Goal: Information Seeking & Learning: Learn about a topic

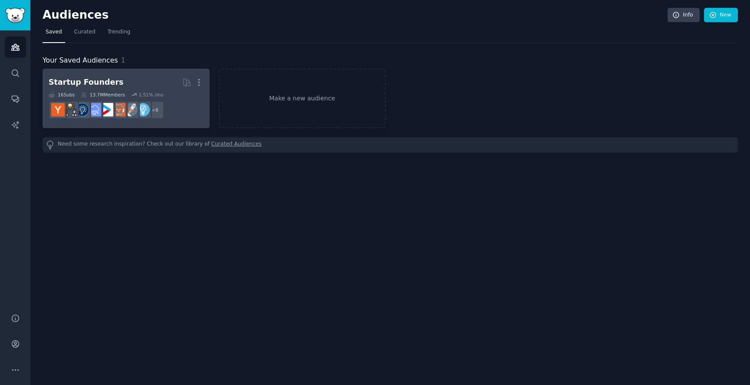
click at [188, 105] on dd "+ 8" at bounding box center [126, 110] width 155 height 24
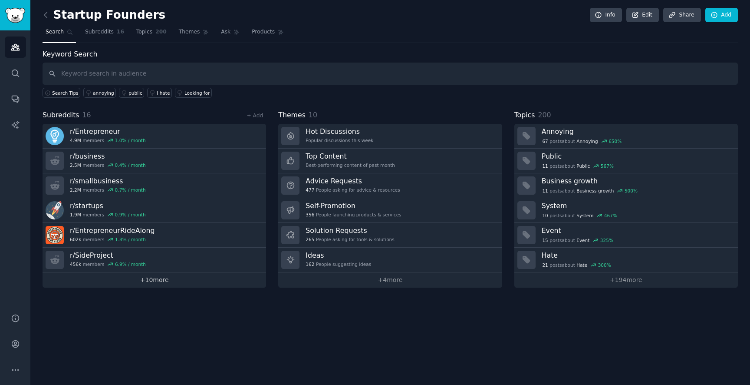
click at [155, 281] on link "+ 10 more" at bounding box center [155, 279] width 224 height 15
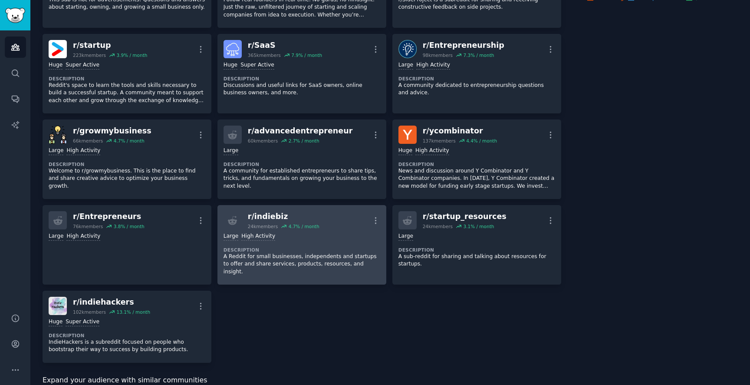
scroll to position [204, 0]
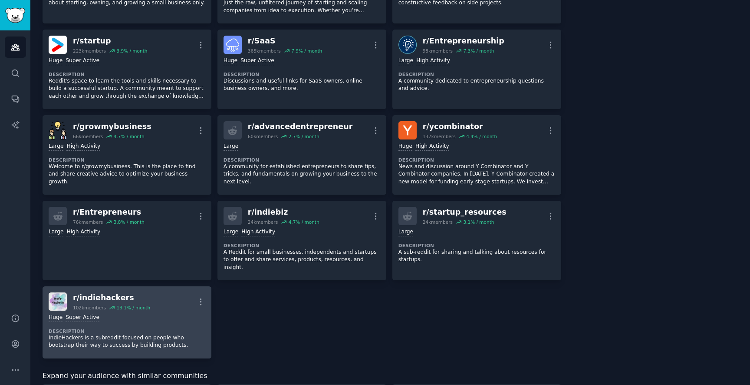
click at [171, 313] on div "Huge Super Active" at bounding box center [127, 317] width 157 height 8
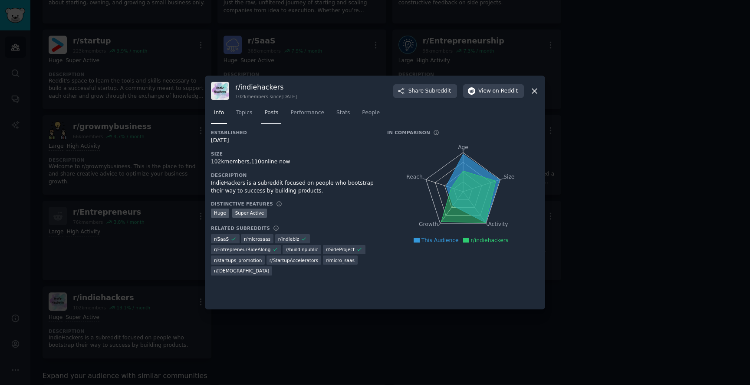
click at [274, 113] on span "Posts" at bounding box center [271, 113] width 14 height 8
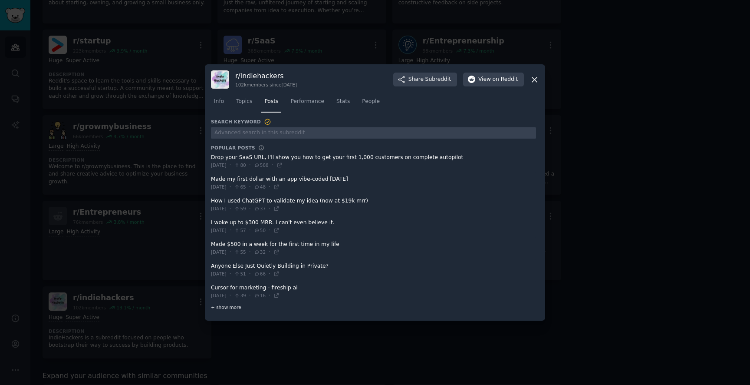
click at [231, 305] on span "+ show more" at bounding box center [226, 307] width 30 height 6
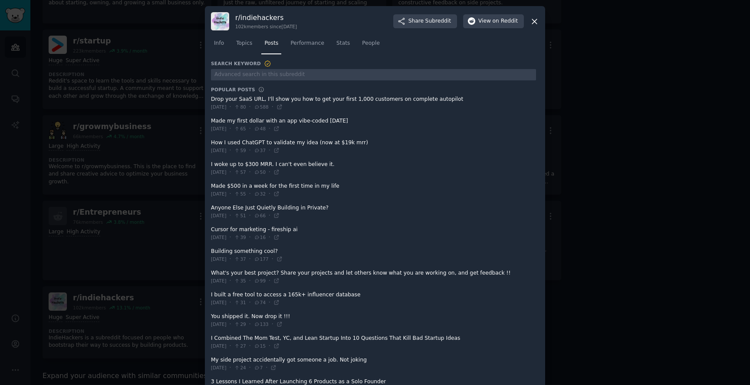
click at [628, 133] on div at bounding box center [375, 192] width 750 height 385
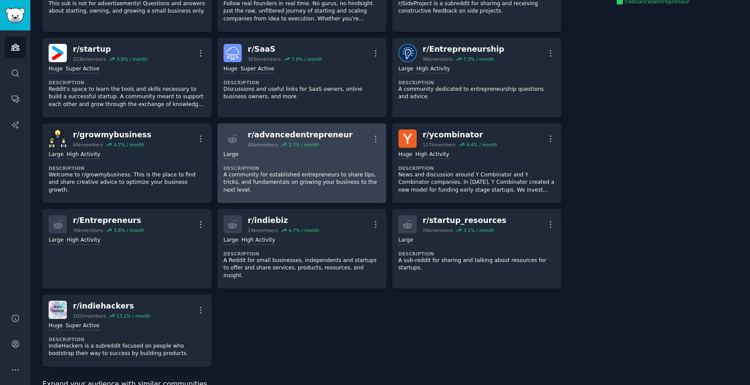
scroll to position [192, 0]
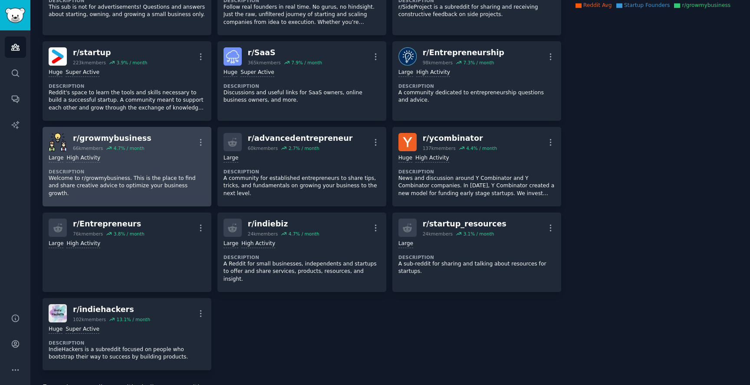
click at [113, 141] on div "r/ growmybusiness" at bounding box center [112, 138] width 79 height 11
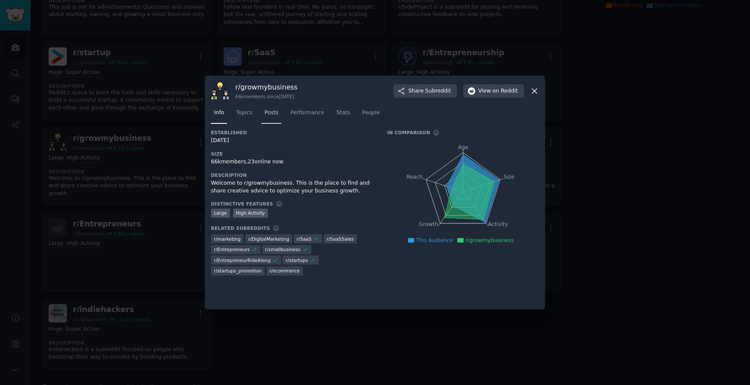
click at [267, 112] on span "Posts" at bounding box center [271, 113] width 14 height 8
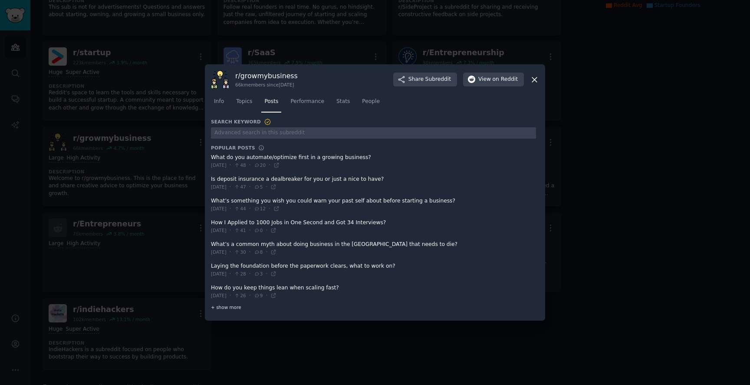
click at [235, 303] on div "+ show more" at bounding box center [373, 306] width 325 height 9
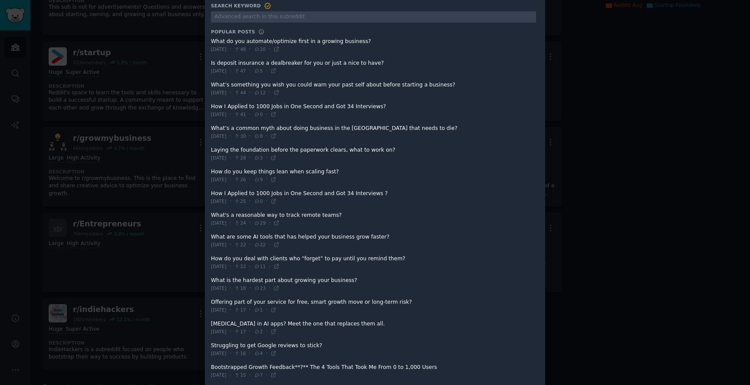
scroll to position [52, 0]
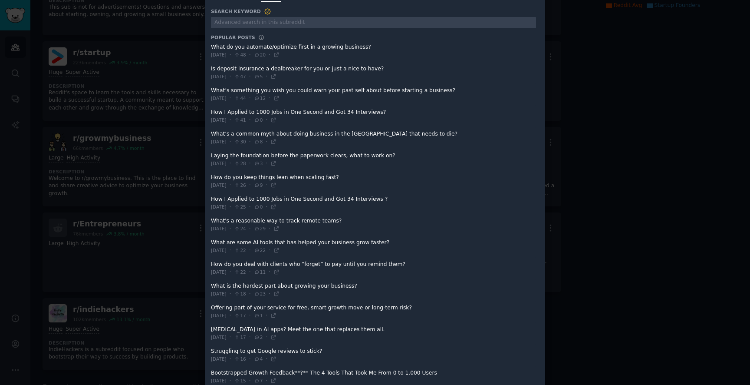
click at [448, 77] on span at bounding box center [373, 72] width 325 height 21
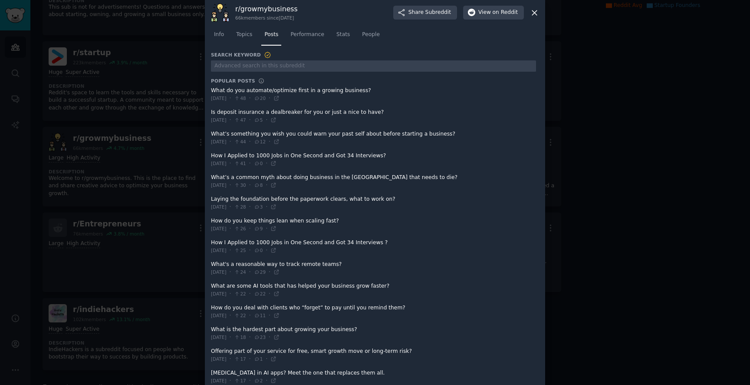
scroll to position [0, 0]
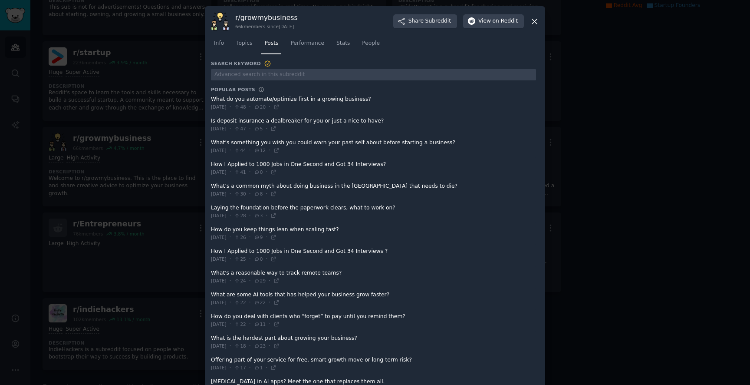
click at [385, 98] on span at bounding box center [373, 102] width 325 height 21
click at [533, 20] on icon at bounding box center [534, 21] width 9 height 9
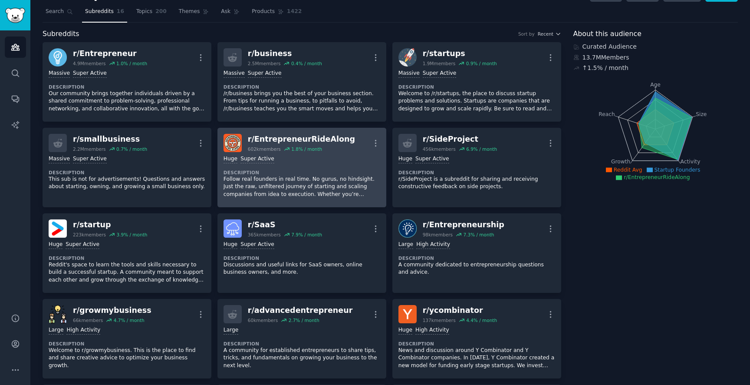
scroll to position [20, 0]
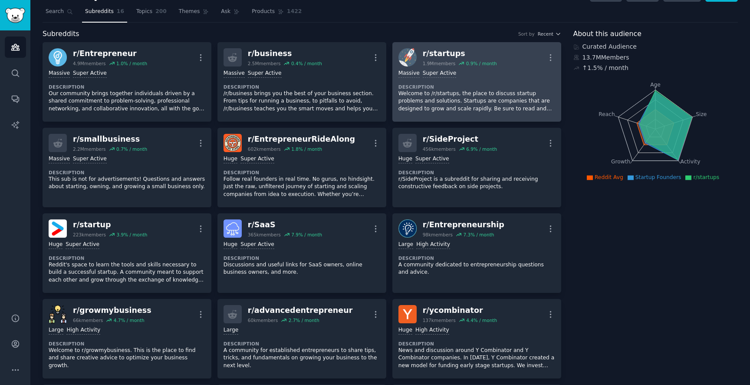
click at [467, 86] on dt "Description" at bounding box center [476, 87] width 157 height 6
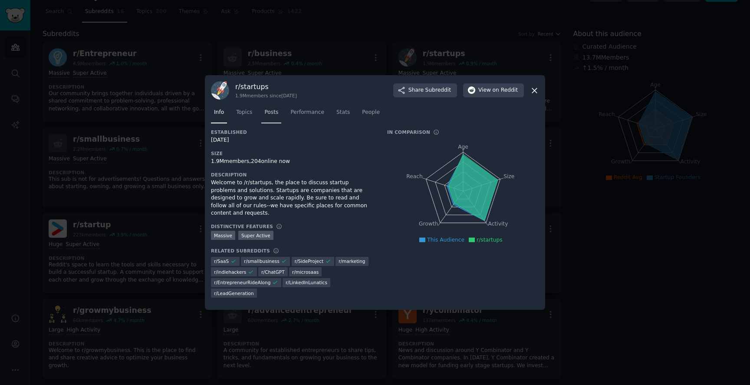
click at [272, 116] on span "Posts" at bounding box center [271, 113] width 14 height 8
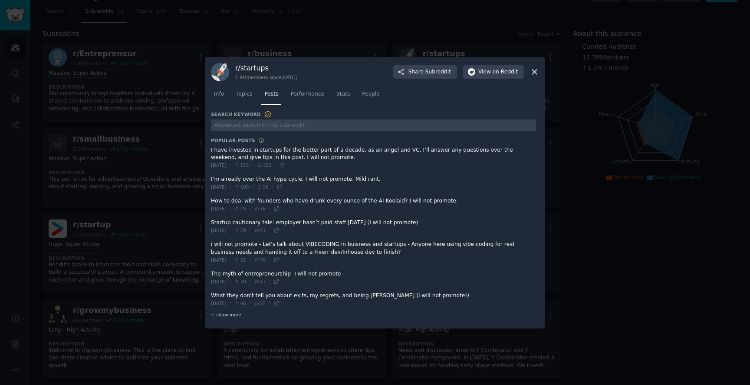
click at [231, 315] on span "+ show more" at bounding box center [226, 314] width 30 height 6
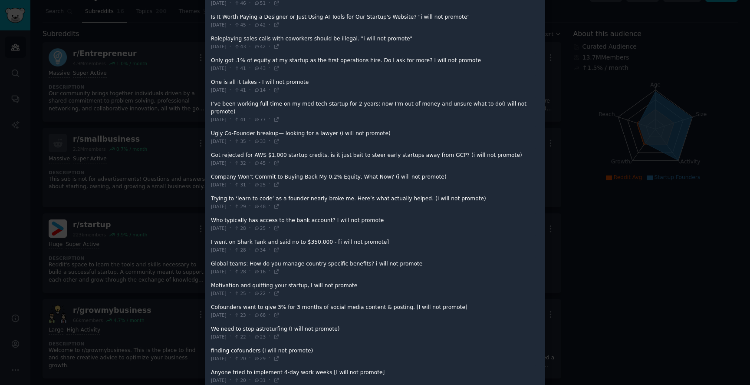
scroll to position [430, 0]
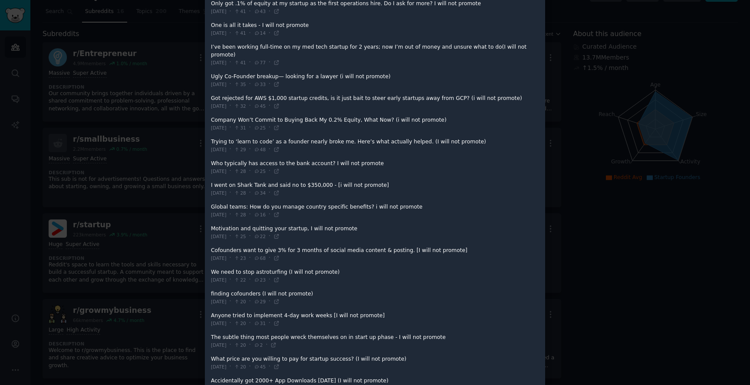
click at [333, 287] on span at bounding box center [373, 297] width 325 height 21
drag, startPoint x: 295, startPoint y: 265, endPoint x: 296, endPoint y: 273, distance: 8.3
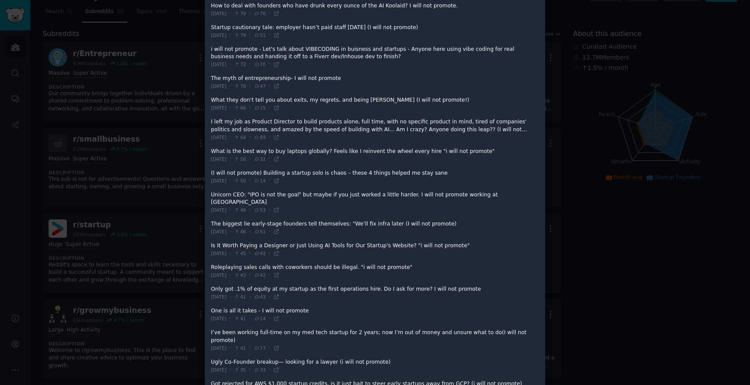
scroll to position [0, 0]
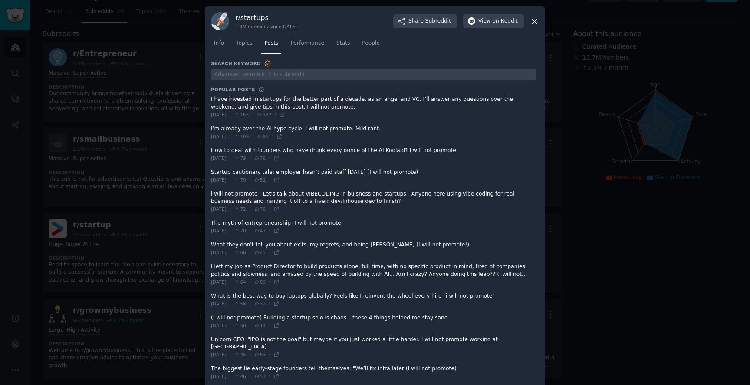
click at [573, 102] on div at bounding box center [375, 192] width 750 height 385
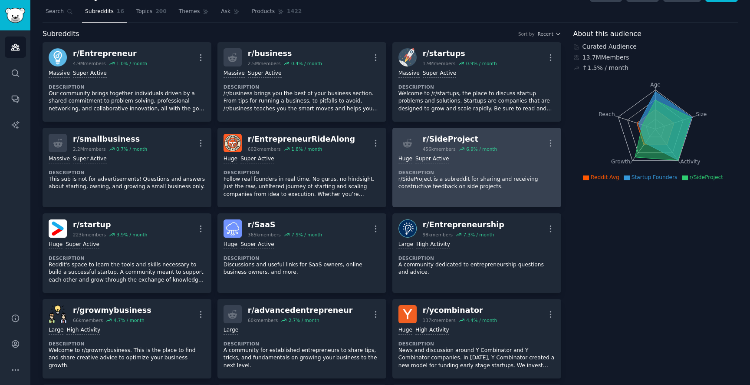
click at [463, 163] on div ">= 95th percentile for submissions / day Huge Super Active Description r/SidePr…" at bounding box center [476, 173] width 157 height 42
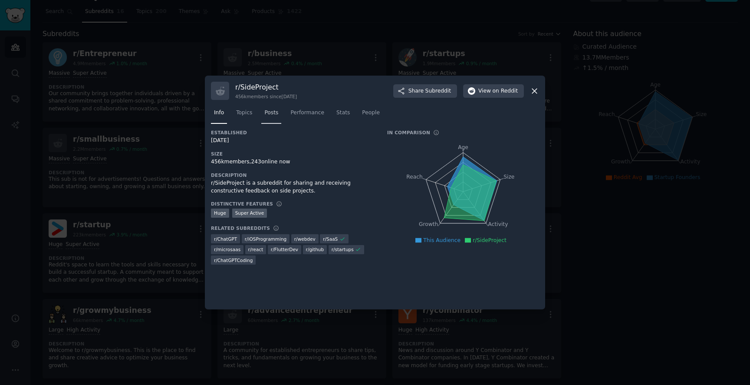
click at [276, 113] on span "Posts" at bounding box center [271, 113] width 14 height 8
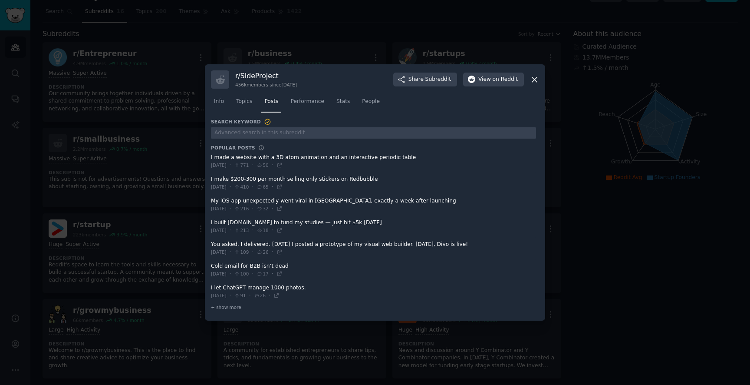
click at [297, 176] on span at bounding box center [373, 182] width 325 height 21
drag, startPoint x: 296, startPoint y: 188, endPoint x: 300, endPoint y: 194, distance: 7.5
click at [322, 263] on span at bounding box center [373, 269] width 325 height 21
drag, startPoint x: 303, startPoint y: 263, endPoint x: 277, endPoint y: 266, distance: 25.8
click at [302, 263] on span at bounding box center [373, 269] width 325 height 21
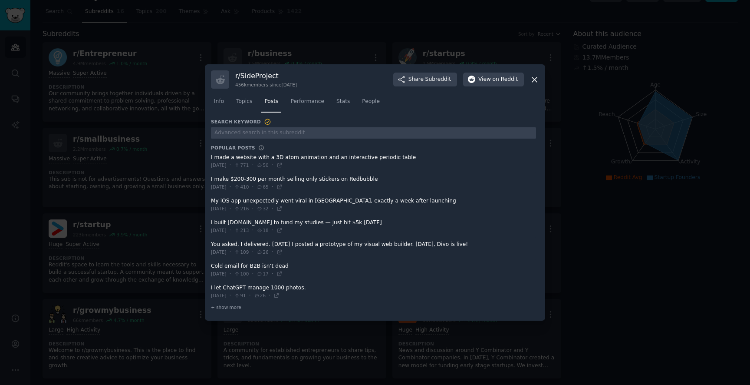
drag, startPoint x: 297, startPoint y: 274, endPoint x: 301, endPoint y: 279, distance: 6.8
click at [339, 273] on span at bounding box center [373, 269] width 325 height 21
